Goal: Task Accomplishment & Management: Use online tool/utility

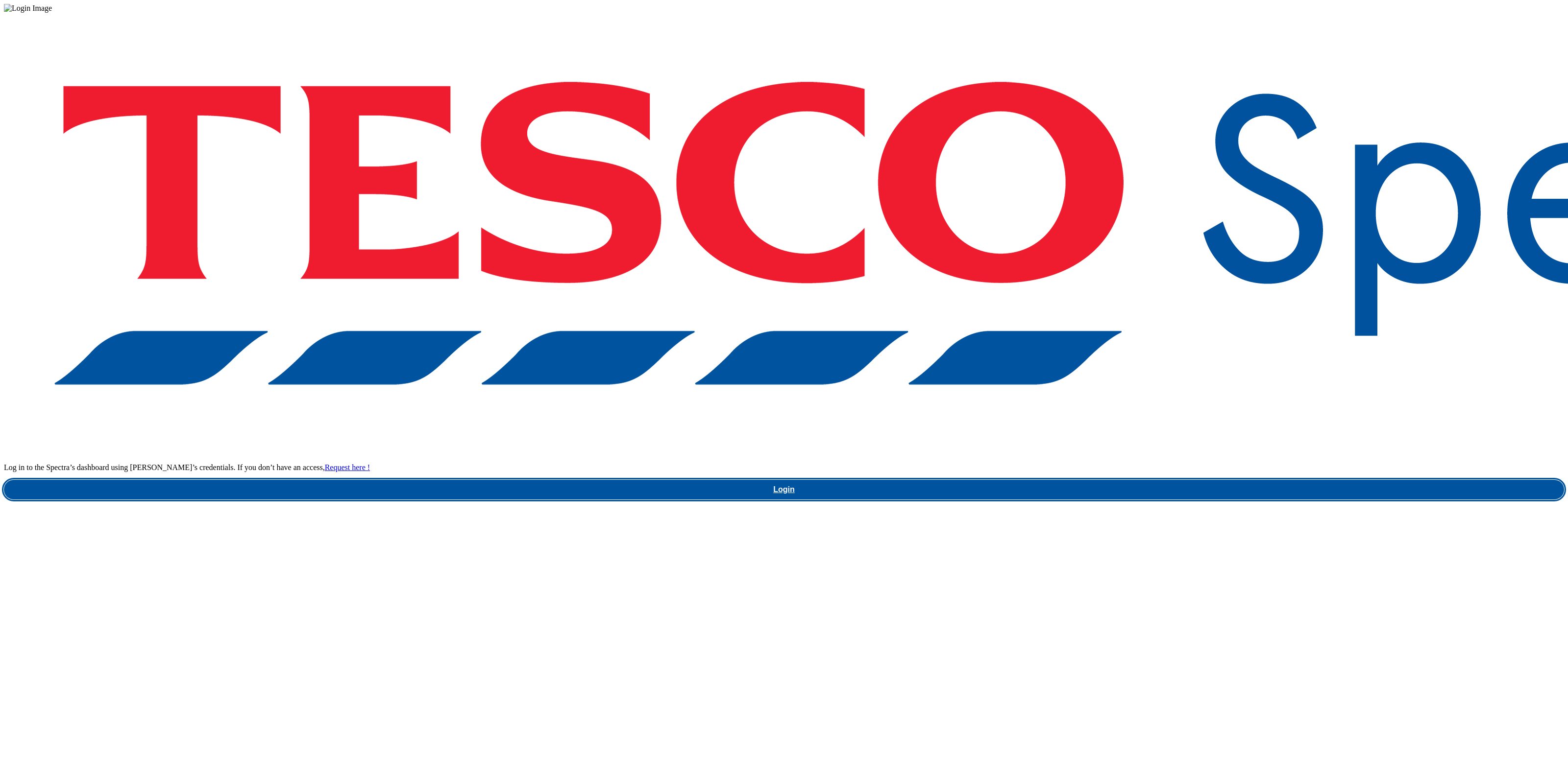
click at [1185, 480] on link "Login" at bounding box center [784, 490] width 1560 height 19
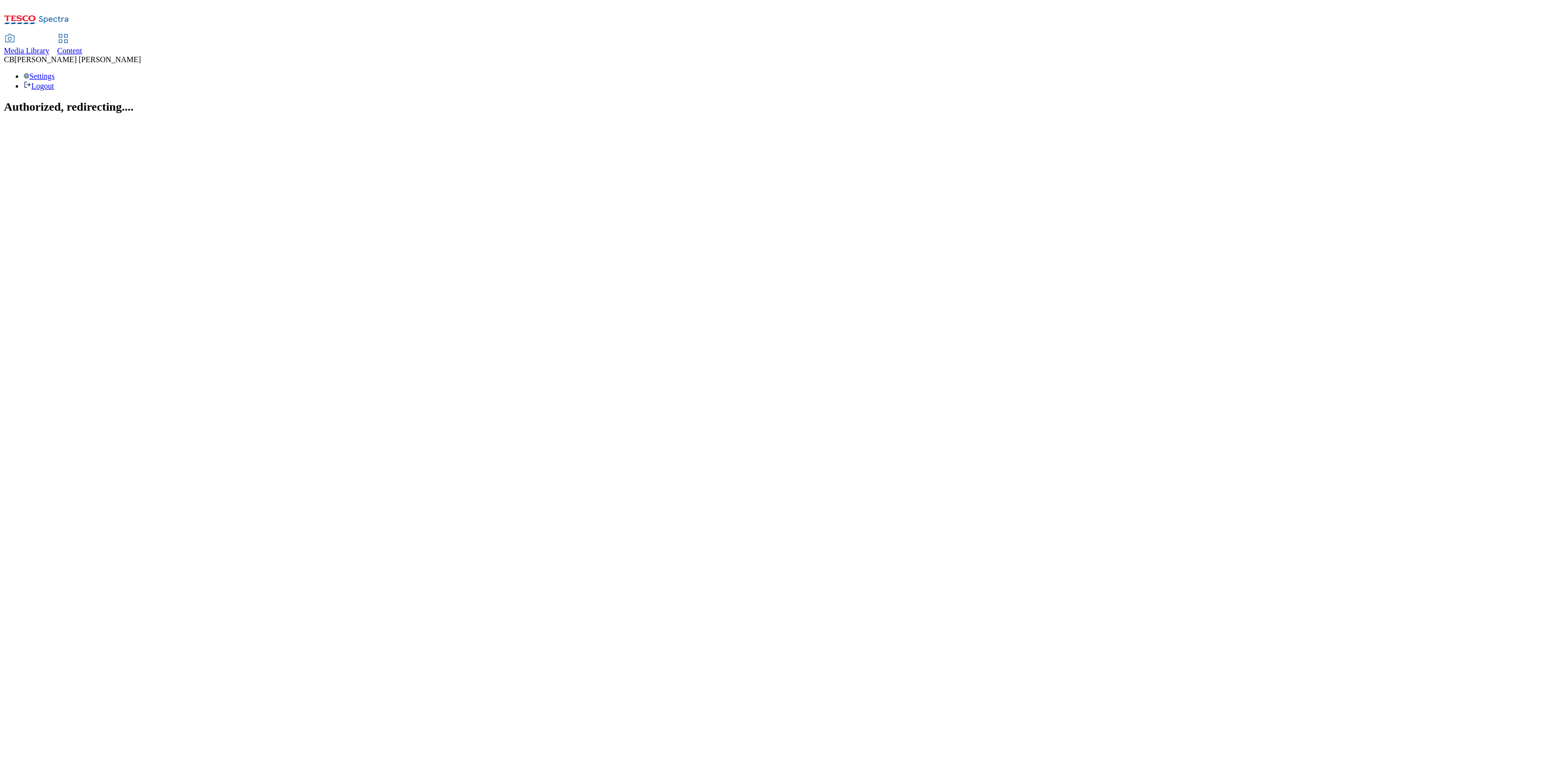
click at [50, 47] on div "Media Library" at bounding box center [27, 51] width 45 height 9
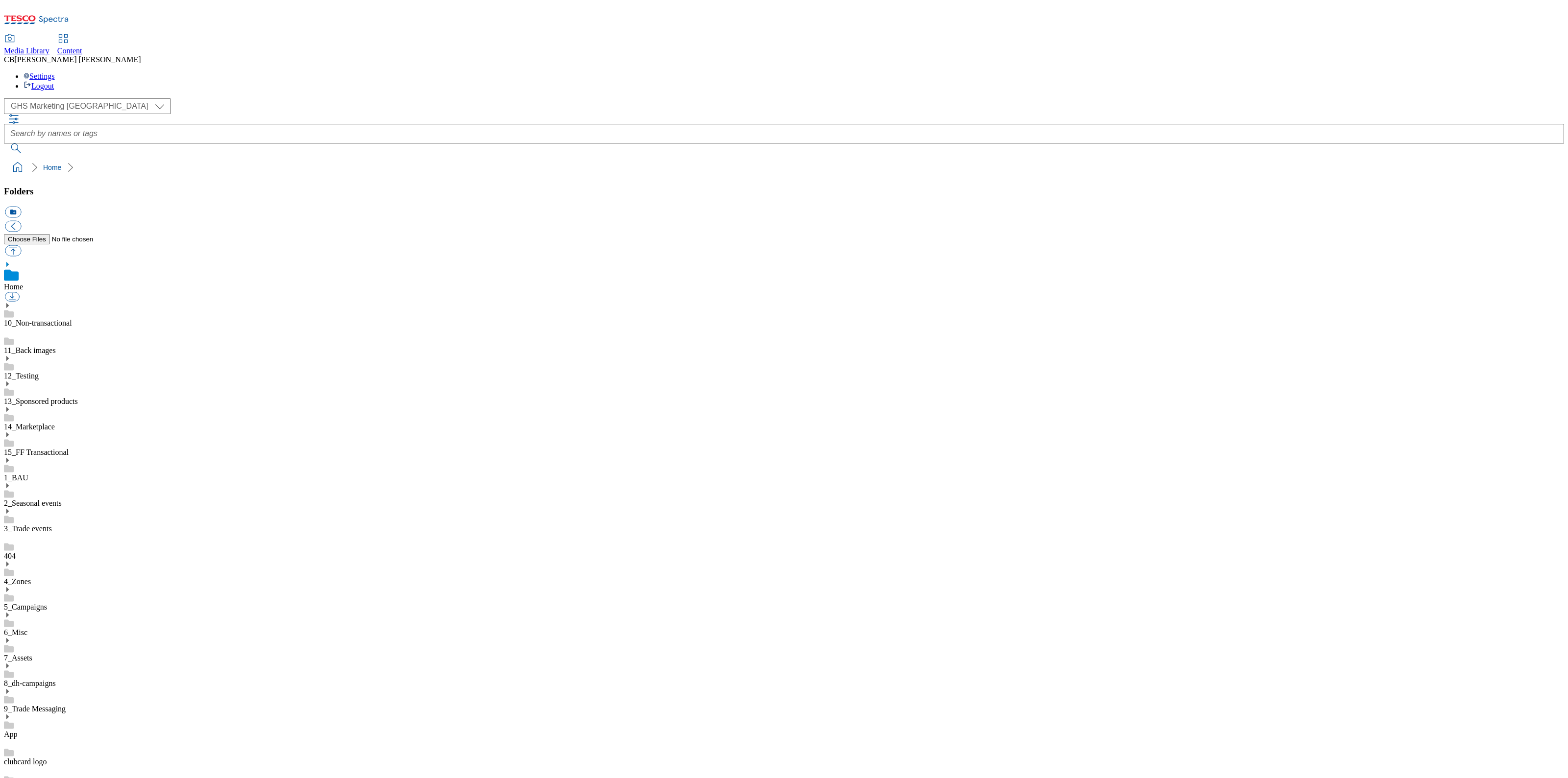
click at [11, 662] on icon at bounding box center [8, 666] width 7 height 7
click at [52, 759] on link "BuylistHeaders" at bounding box center [28, 764] width 48 height 8
click at [21, 245] on button "button" at bounding box center [12, 251] width 16 height 11
type input "C:\fakepath\1760013727697-ad542085_Biotiful_LegoBrand_H_1184x333_V6.jpg"
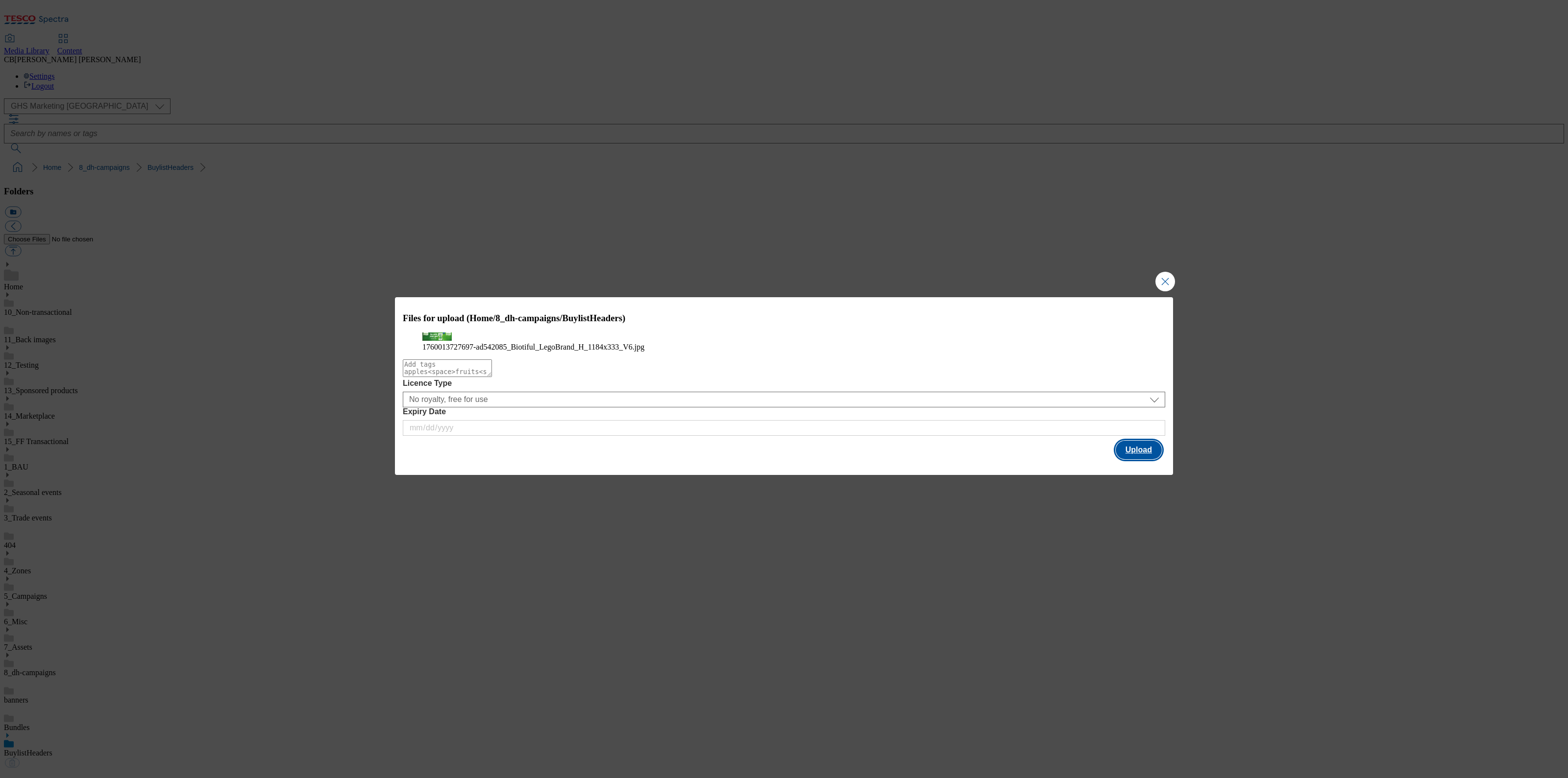
click at [1153, 459] on button "Upload" at bounding box center [1138, 450] width 46 height 19
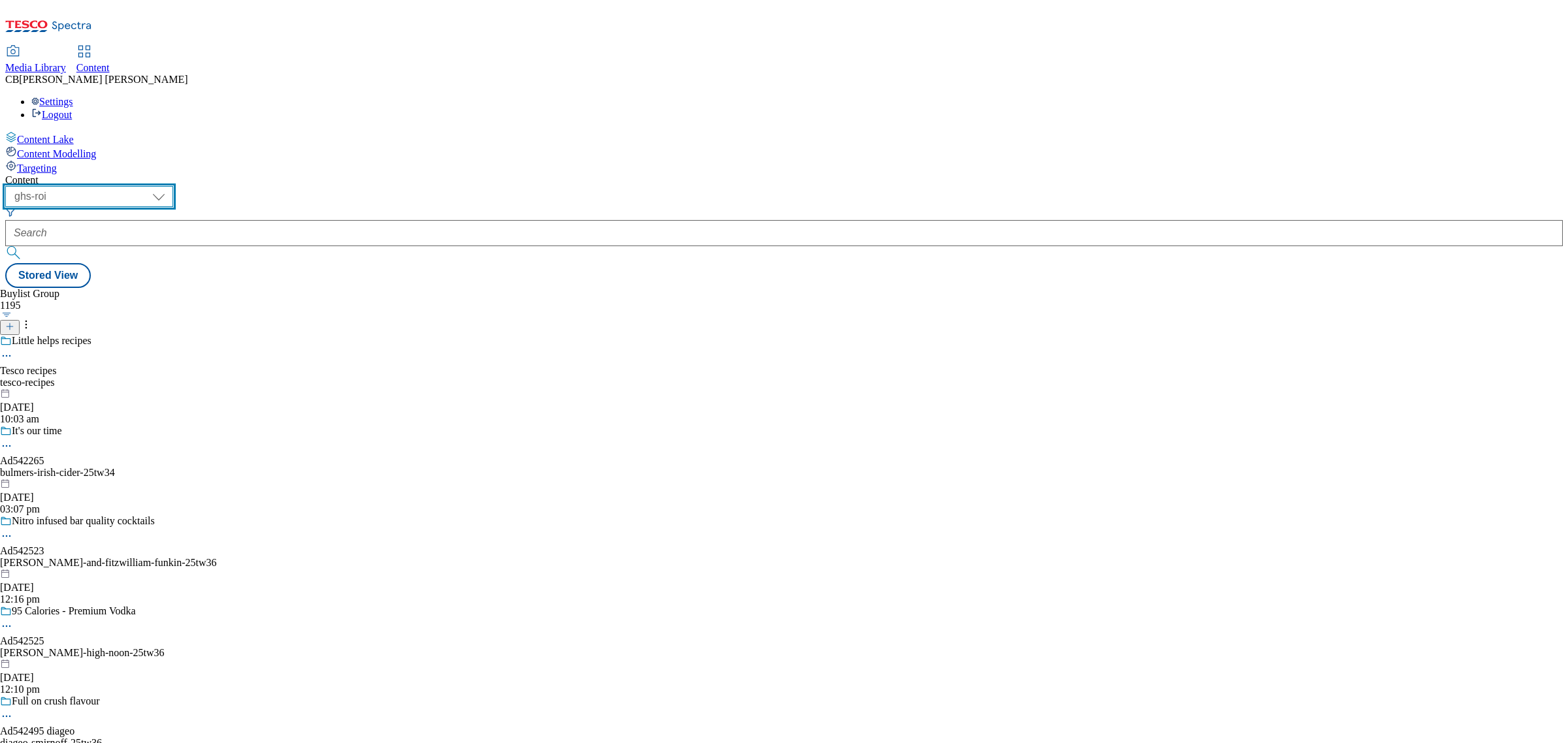
click at [173, 186] on select "ghs-roi ghs-uk" at bounding box center [89, 197] width 168 height 21
select select "ghs-uk"
click at [170, 186] on select "ghs-roi ghs-uk" at bounding box center [89, 197] width 168 height 21
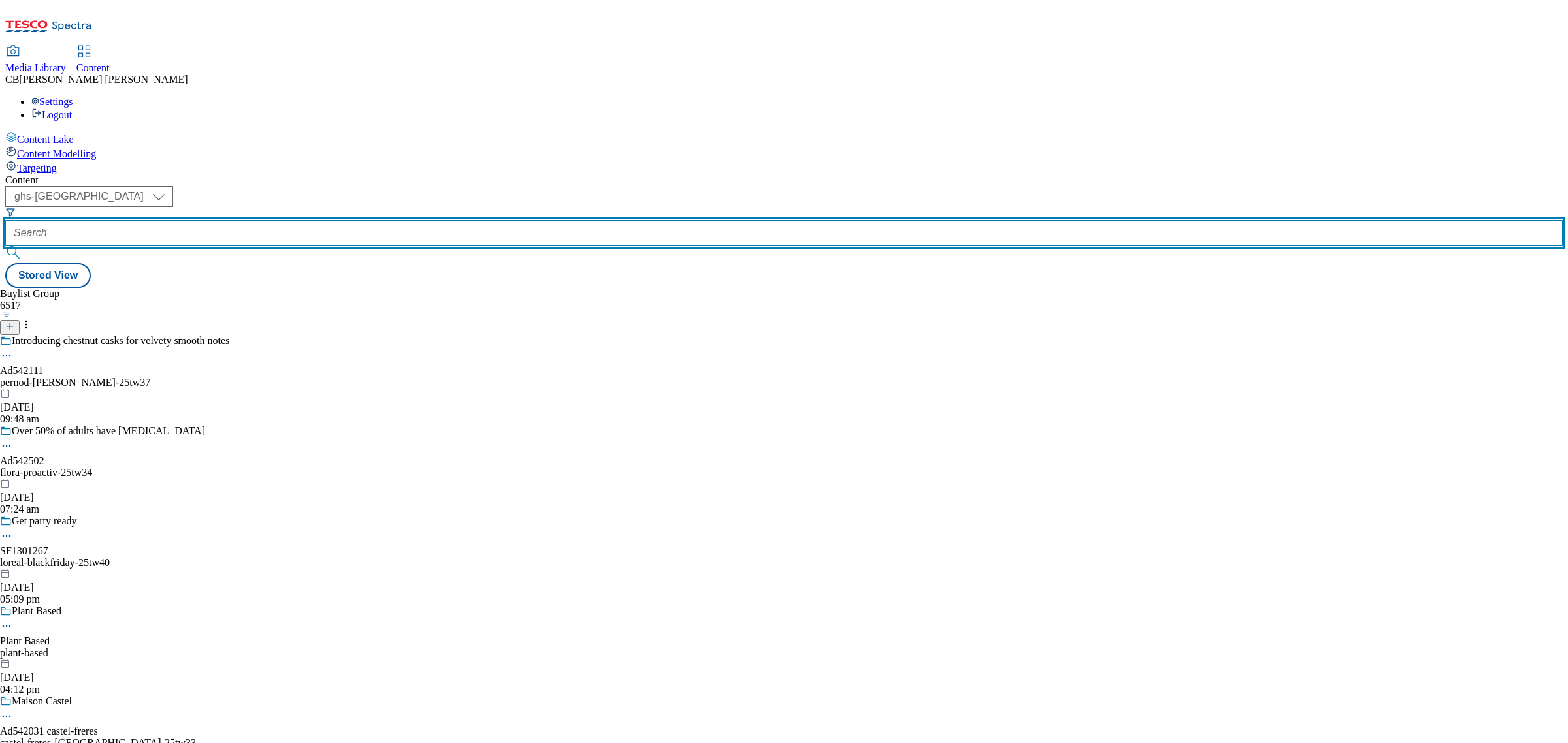
click at [298, 220] on input "text" at bounding box center [784, 233] width 1557 height 26
paste input "bio-tiful-kefir-yogurt-25tw34"
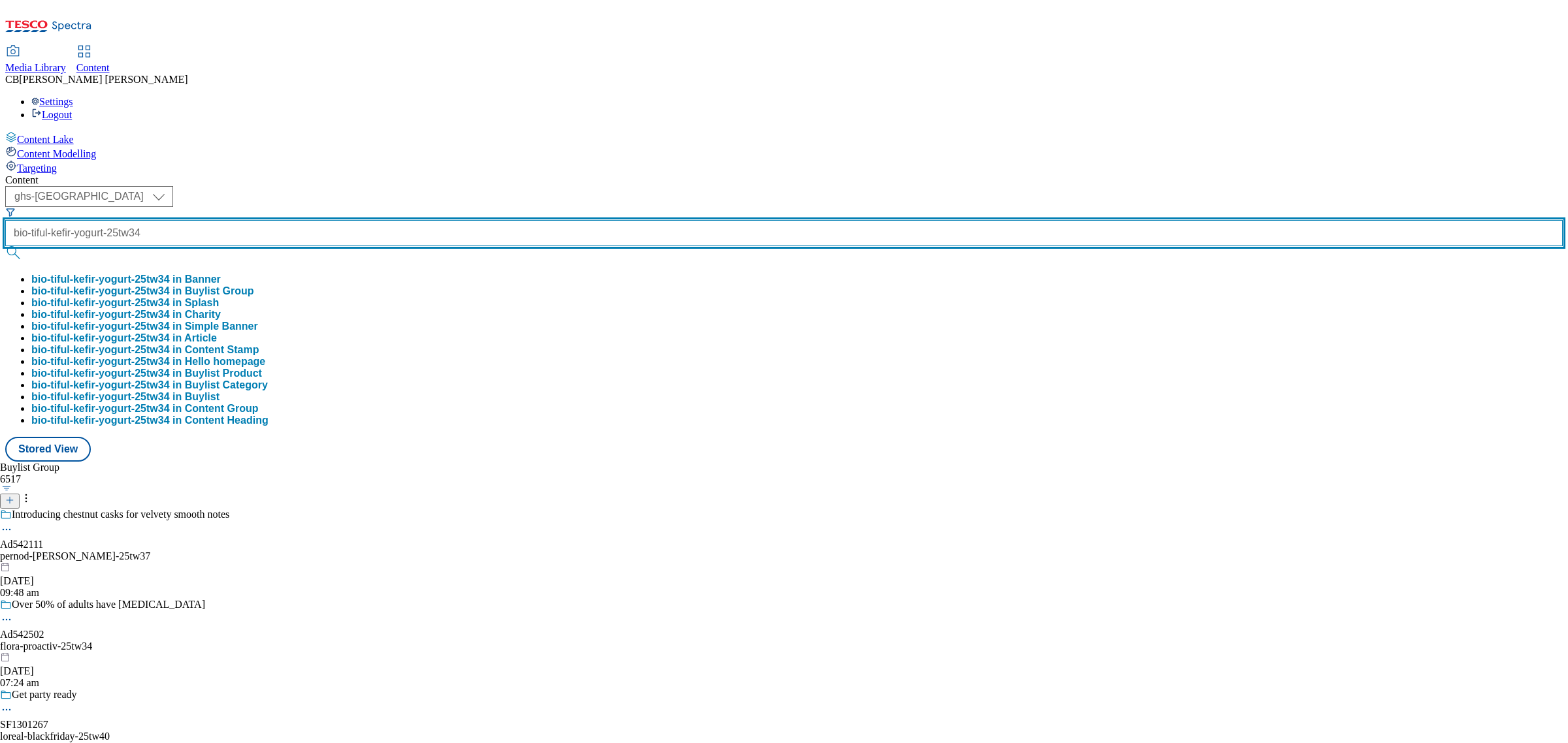
scroll to position [0, 23]
type input "bio-tiful-kefir-yogurt-25tw34"
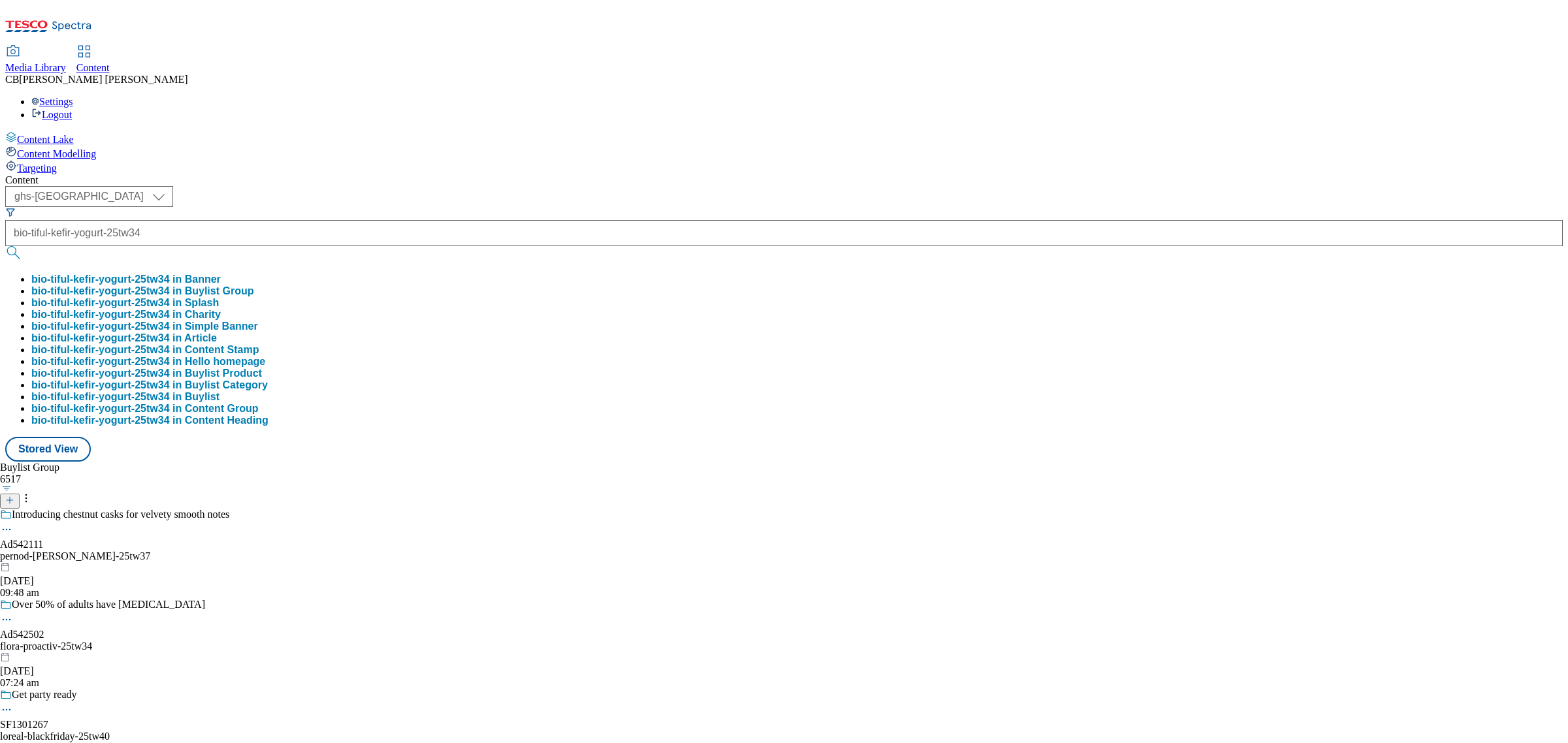
click at [254, 286] on button "bio-tiful-kefir-yogurt-25tw34 in Buylist Group" at bounding box center [142, 291] width 222 height 12
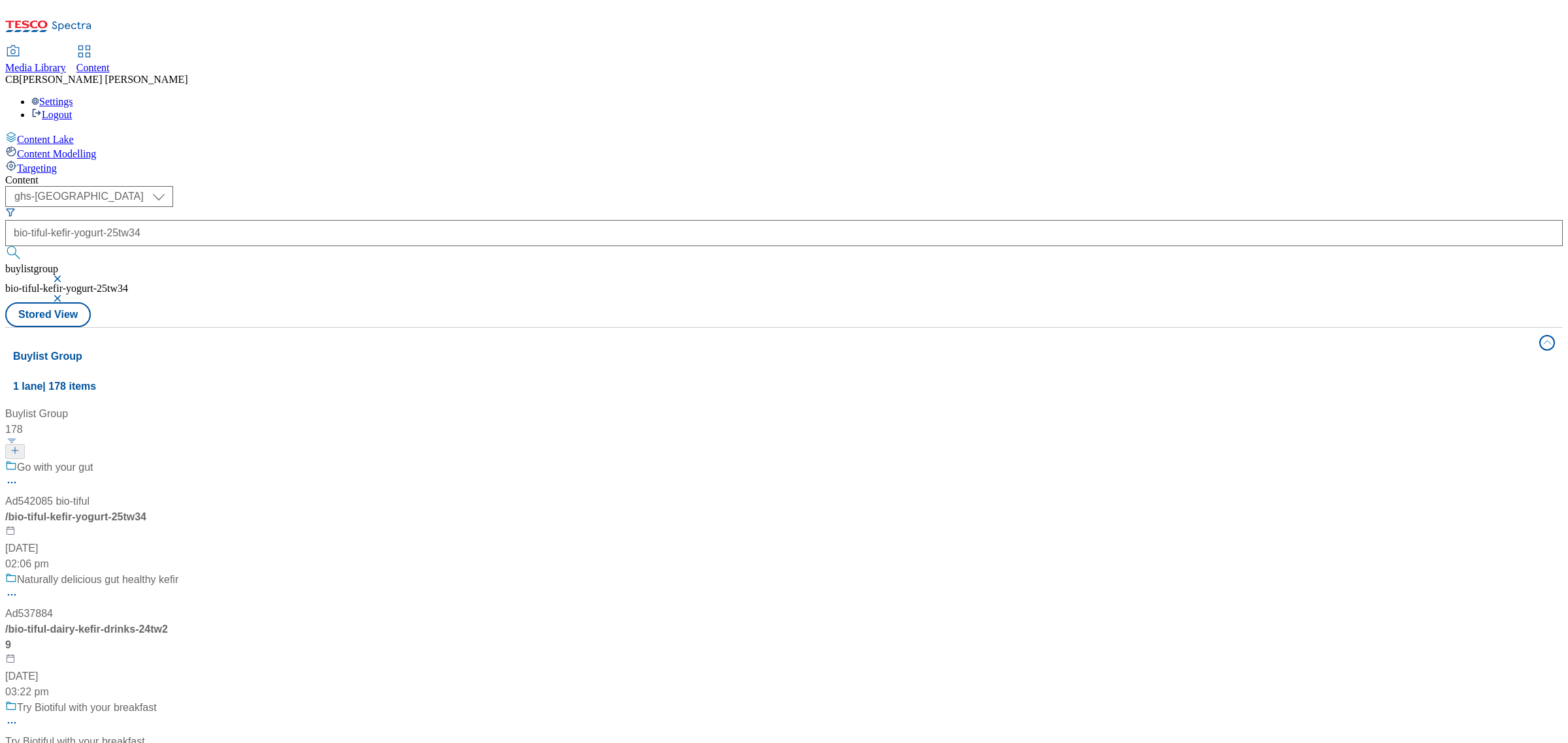
click at [237, 460] on div "Go with your gut Ad542085 bio-tiful / bio-tiful-kefir-yogurt-25tw34 26 Sept 202…" at bounding box center [121, 516] width 231 height 112
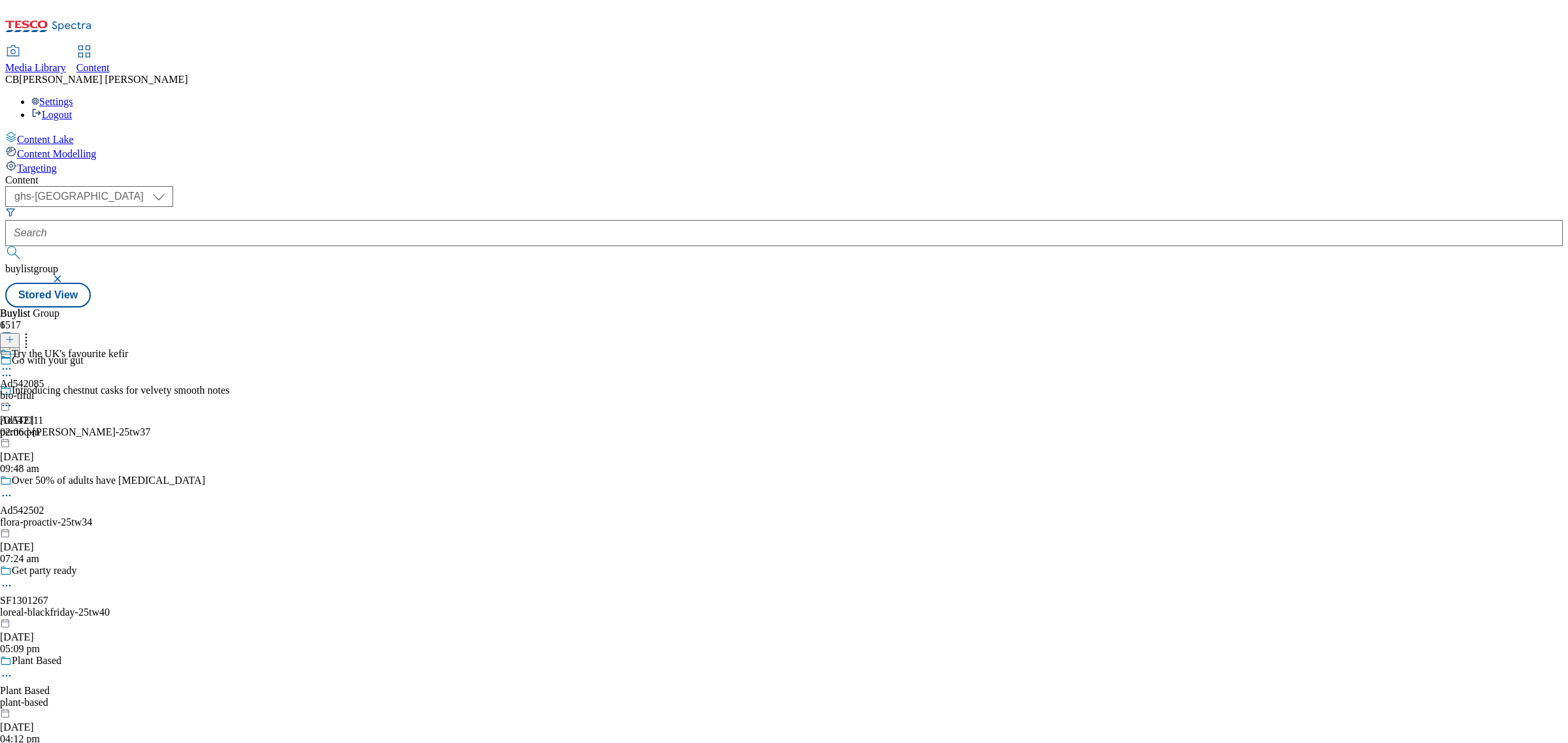
click at [13, 363] on icon at bounding box center [6, 369] width 13 height 13
click at [128, 388] on li "Edit" at bounding box center [76, 396] width 102 height 15
click at [13, 363] on icon at bounding box center [6, 369] width 13 height 13
click at [61, 388] on button "Edit" at bounding box center [43, 396] width 35 height 15
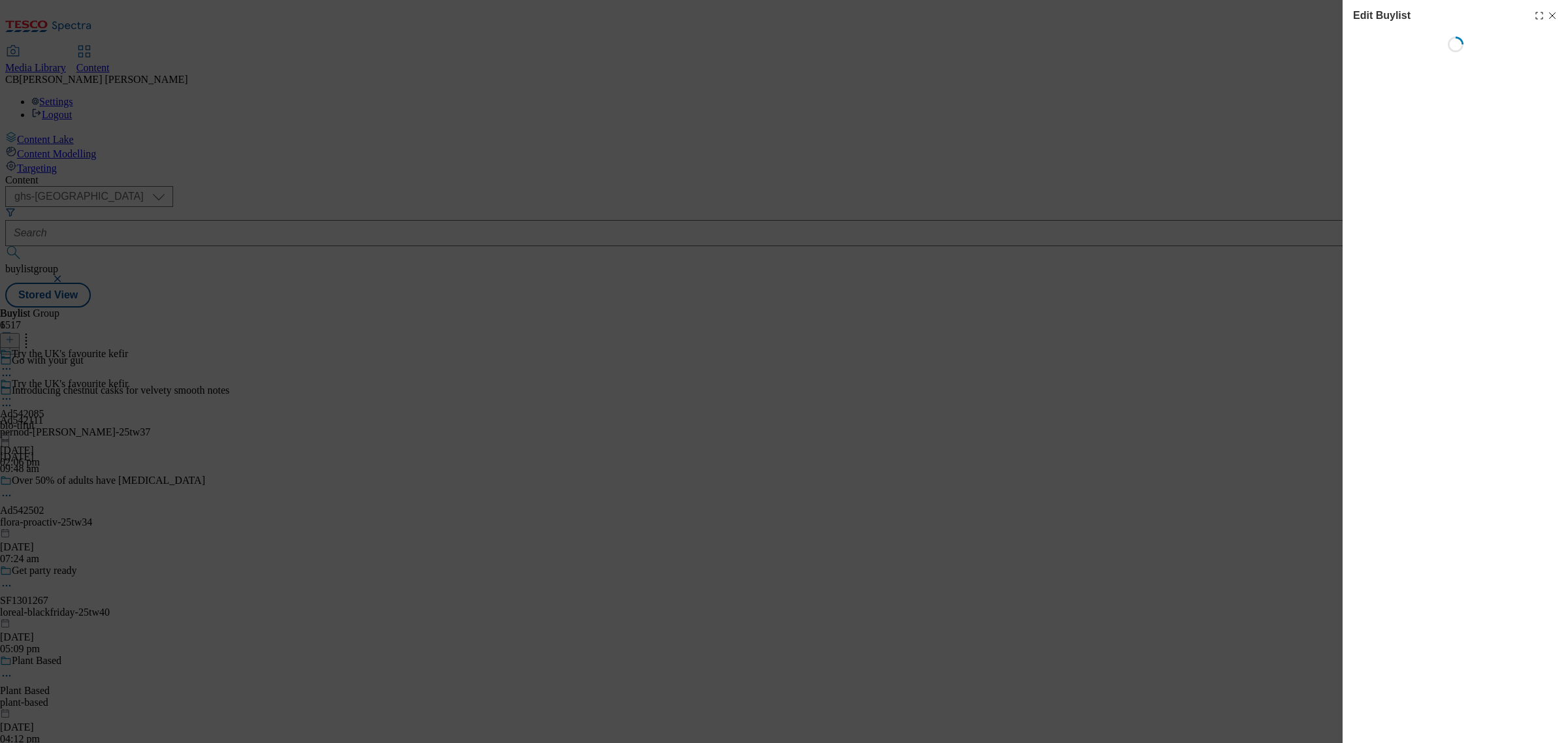
select select "tactical"
select select "supplier funded short term 1-3 weeks"
select select "dunnhumby"
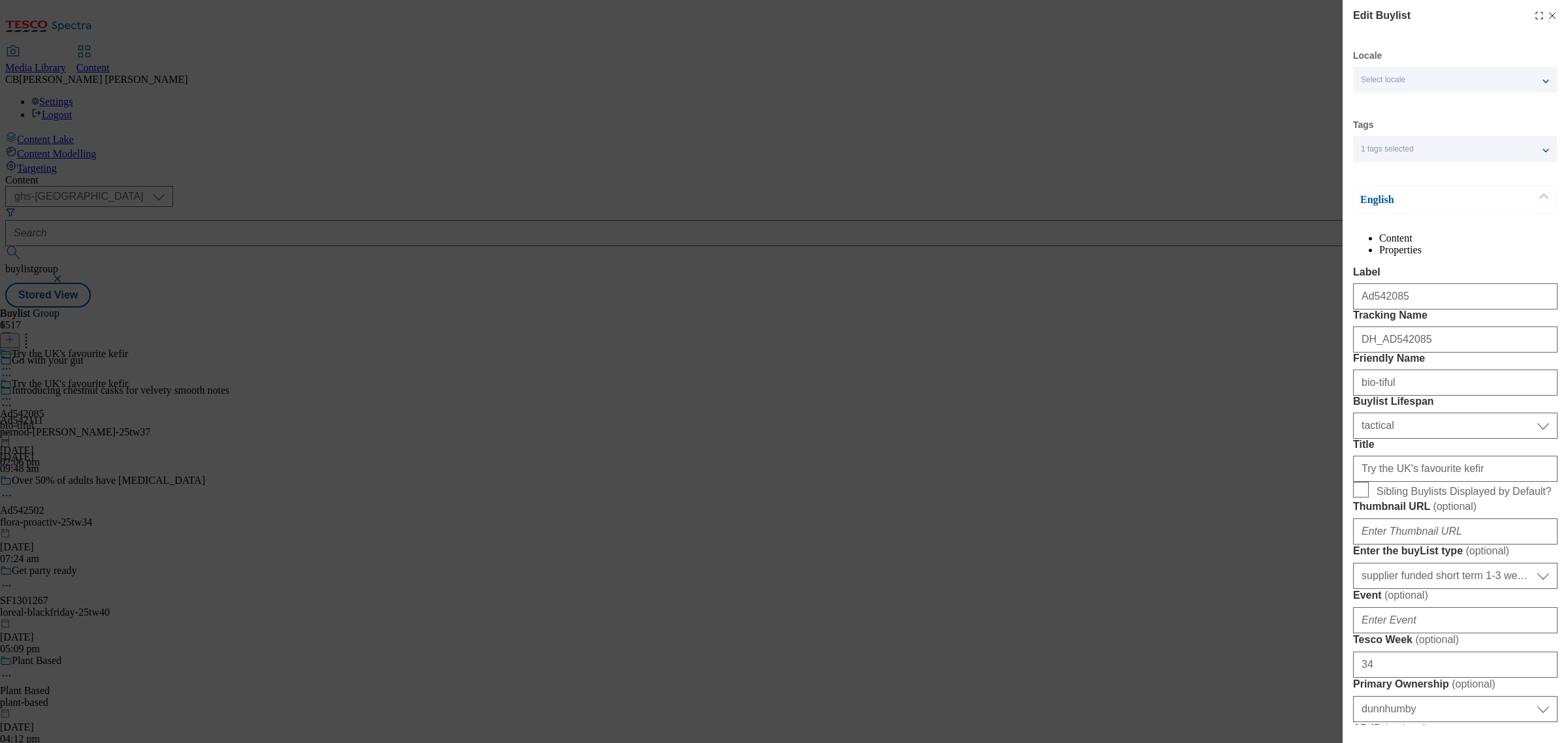
select select "Banner"
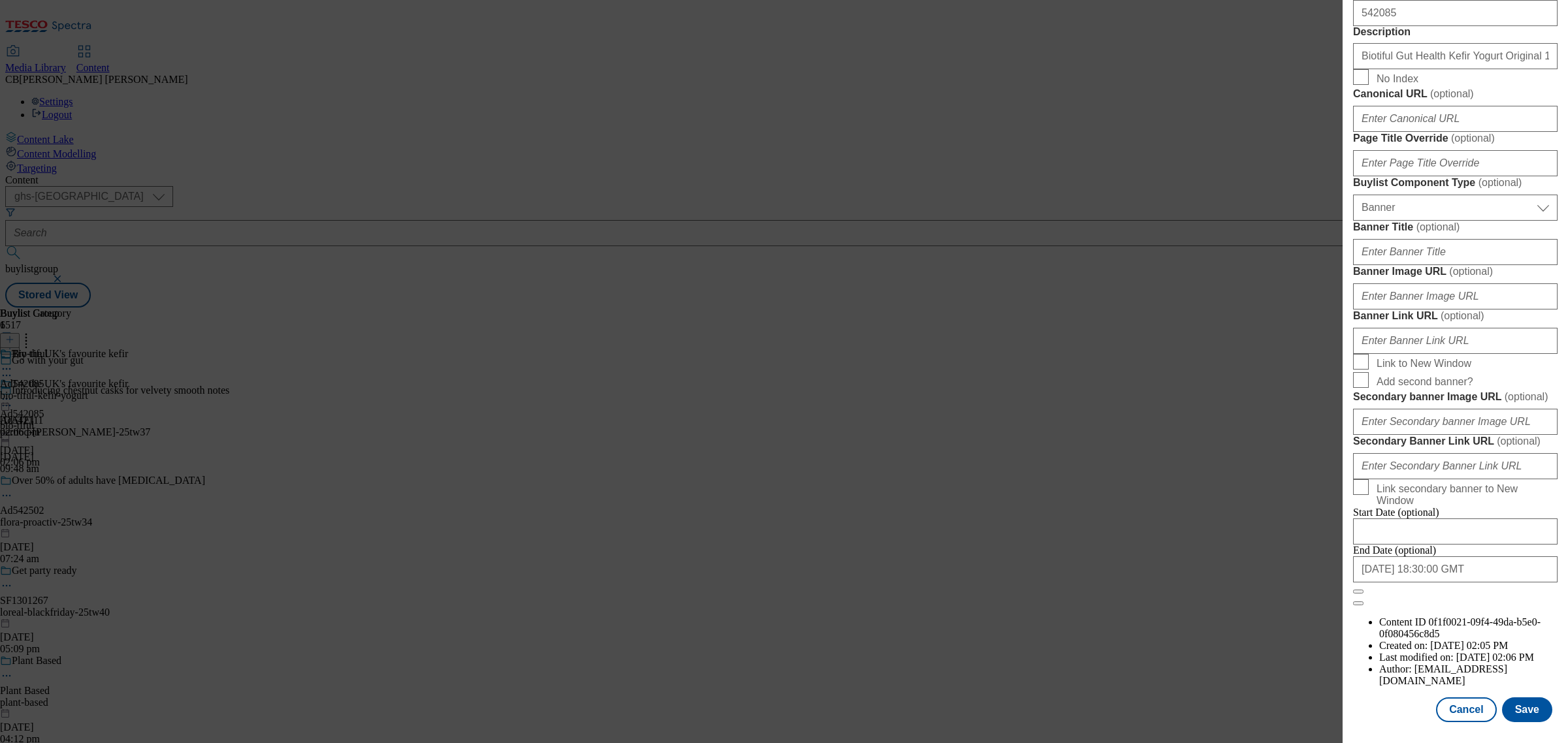
scroll to position [1236, 0]
click at [1424, 416] on input "Secondary banner Image URL ( optional )" at bounding box center [1455, 422] width 205 height 26
click at [1461, 328] on input "Banner Link URL ( optional )" at bounding box center [1455, 341] width 205 height 26
click at [1462, 284] on input "Banner Image URL ( optional )" at bounding box center [1455, 297] width 205 height 26
paste input "https://digitalcontent.api.tesco.com/v2/media/ghs-mktg/c90f0d71-a772-4c21-a838-…"
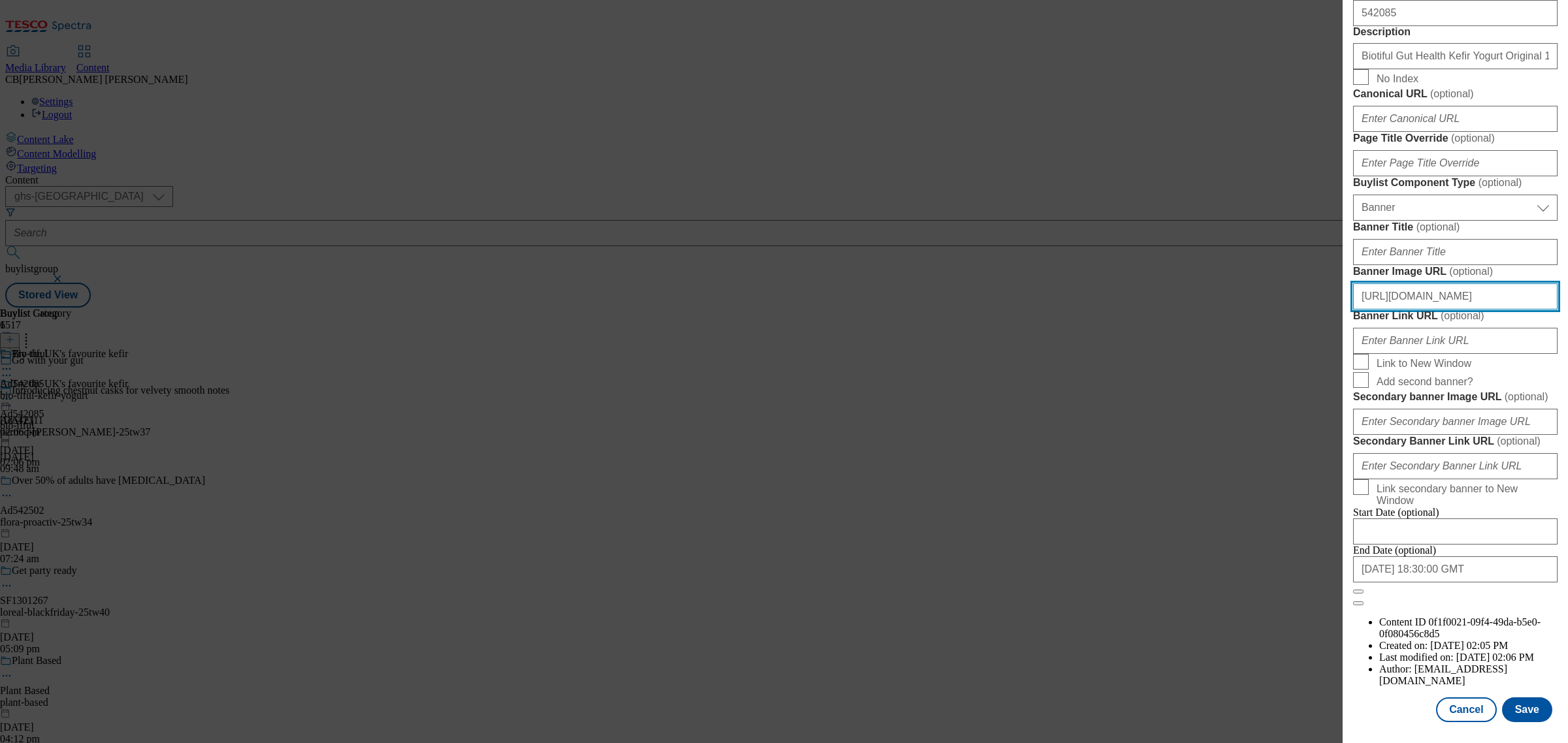
scroll to position [0, 416]
type input "https://digitalcontent.api.tesco.com/v2/media/ghs-mktg/c90f0d71-a772-4c21-a838-…"
click at [1522, 704] on button "Save" at bounding box center [1527, 709] width 51 height 25
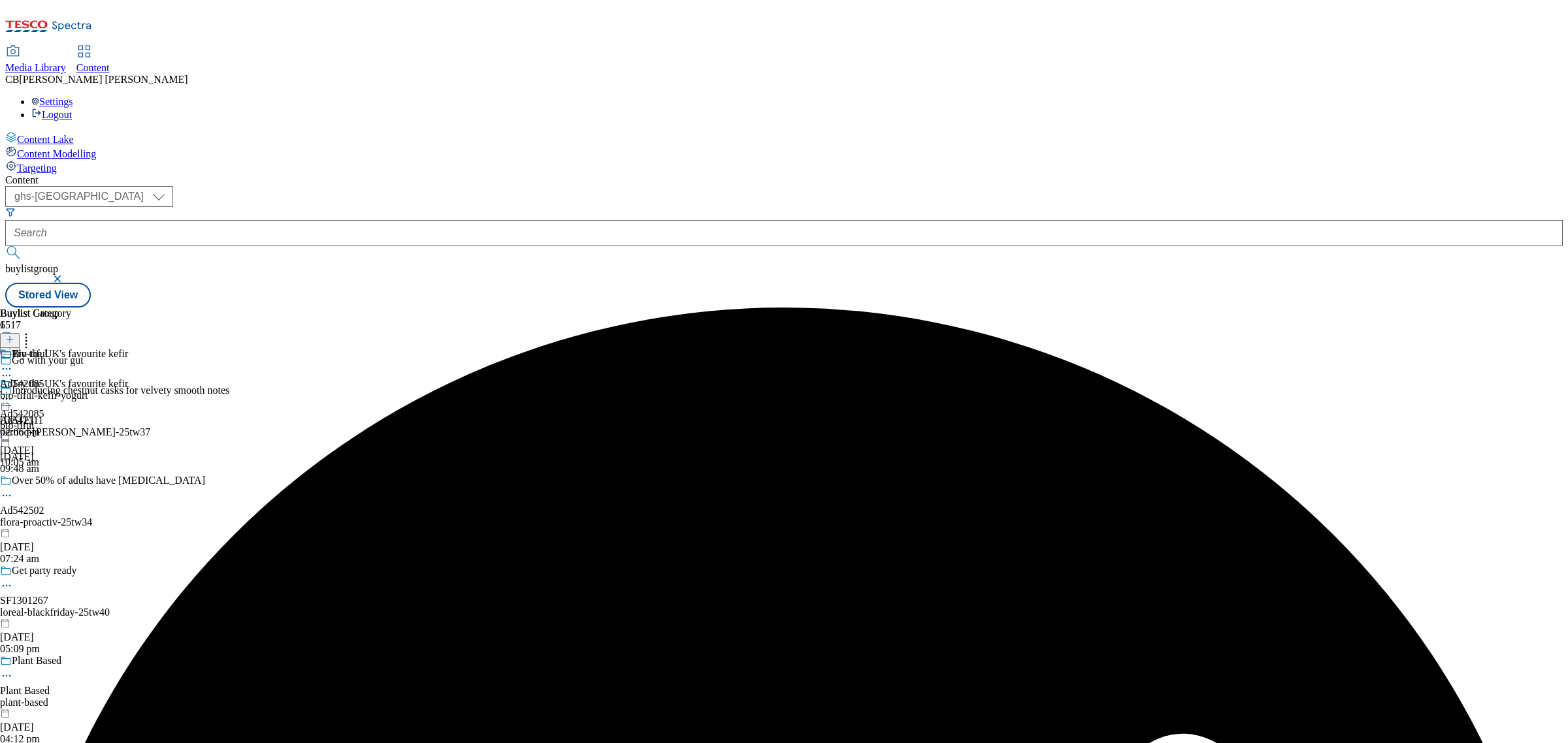
click at [13, 392] on icon at bounding box center [6, 399] width 13 height 13
click at [72, 482] on span "Preview" at bounding box center [55, 487] width 30 height 10
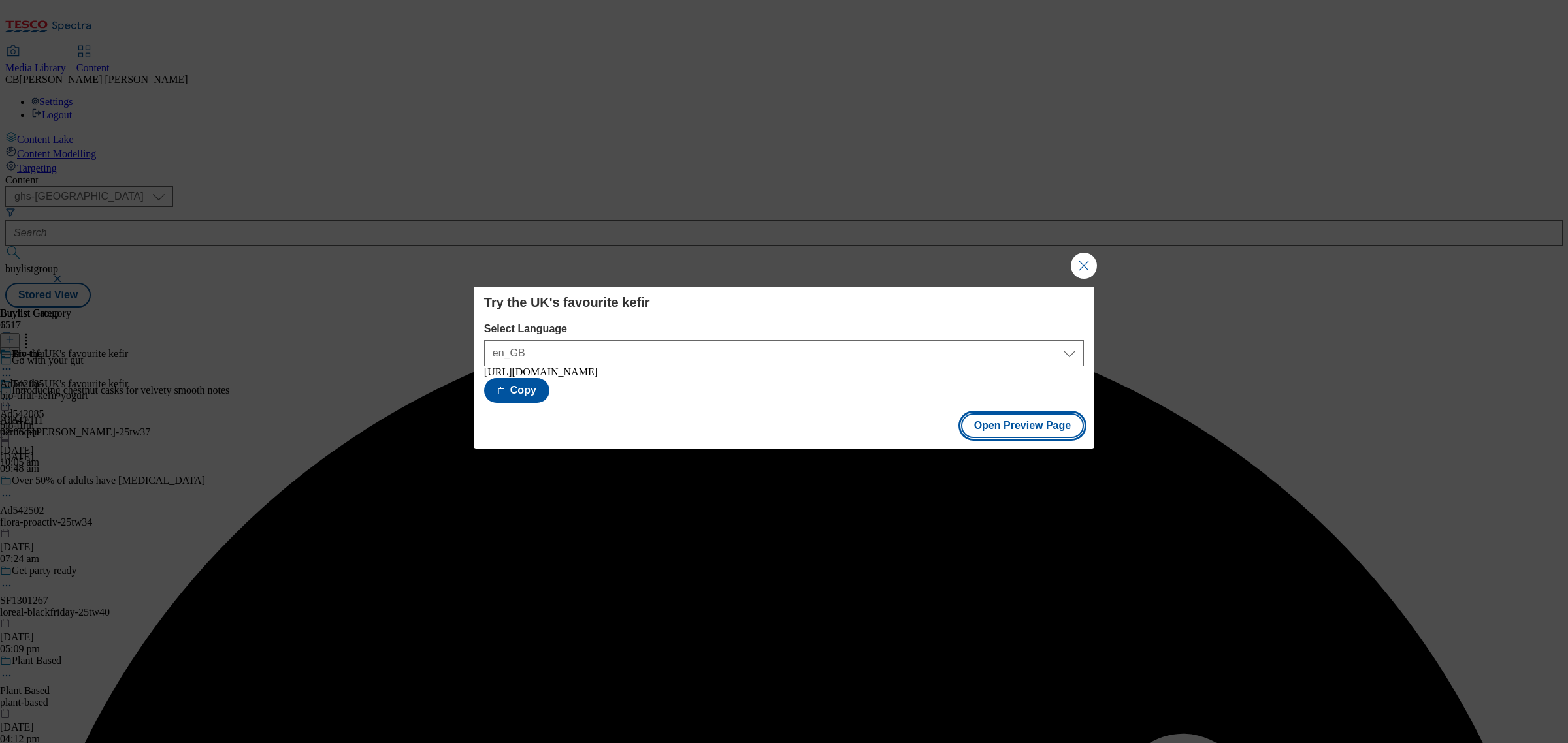
click at [1020, 433] on button "Open Preview Page" at bounding box center [1022, 425] width 123 height 25
click at [1089, 268] on button "Close Modal" at bounding box center [1084, 265] width 26 height 26
